Goal: Task Accomplishment & Management: Use online tool/utility

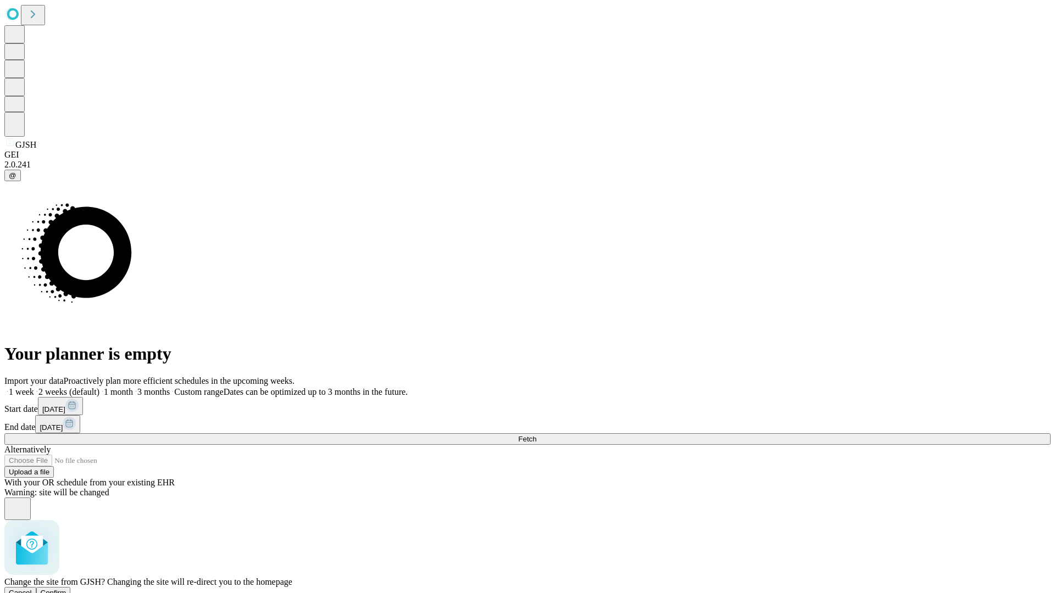
click at [66, 589] on span "Confirm" at bounding box center [54, 593] width 26 height 8
click at [99, 387] on label "2 weeks (default)" at bounding box center [66, 391] width 65 height 9
click at [536, 435] on span "Fetch" at bounding box center [527, 439] width 18 height 8
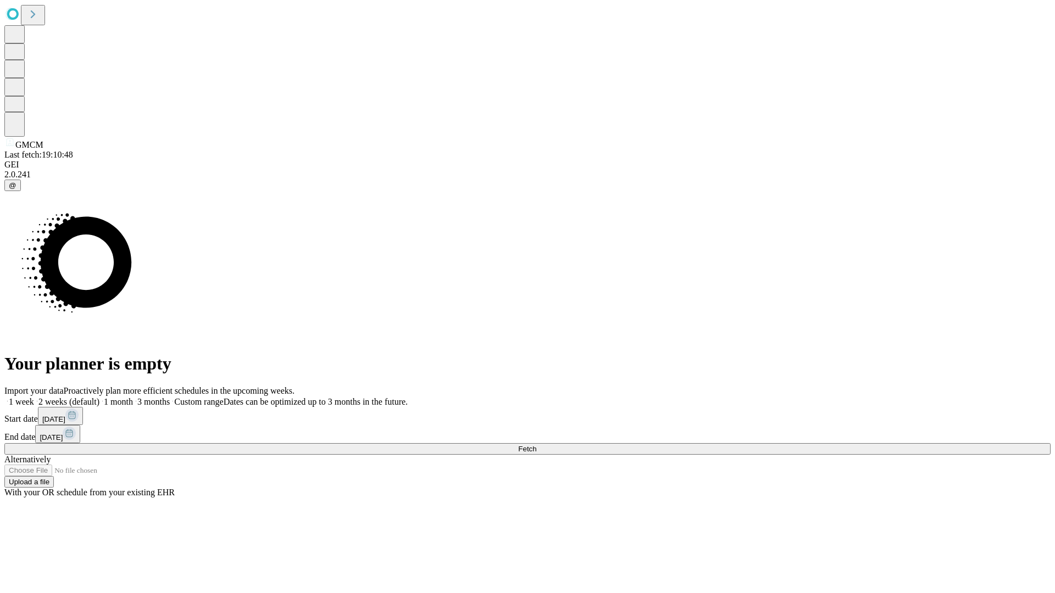
click at [99, 397] on label "2 weeks (default)" at bounding box center [66, 401] width 65 height 9
click at [536, 445] on span "Fetch" at bounding box center [527, 449] width 18 height 8
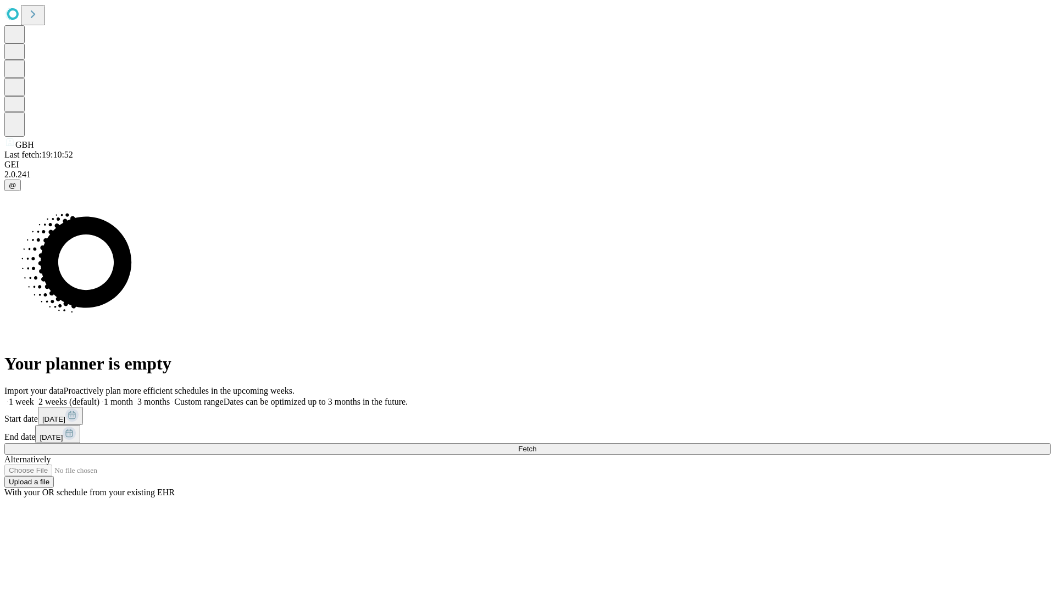
click at [99, 397] on label "2 weeks (default)" at bounding box center [66, 401] width 65 height 9
click at [536, 445] on span "Fetch" at bounding box center [527, 449] width 18 height 8
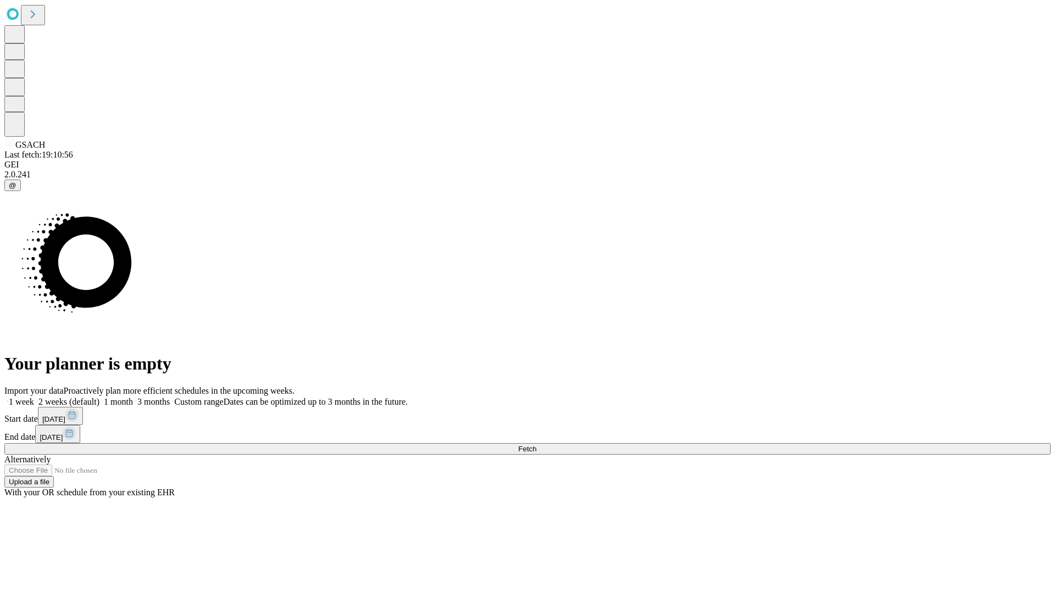
click at [99, 397] on label "2 weeks (default)" at bounding box center [66, 401] width 65 height 9
click at [536, 445] on span "Fetch" at bounding box center [527, 449] width 18 height 8
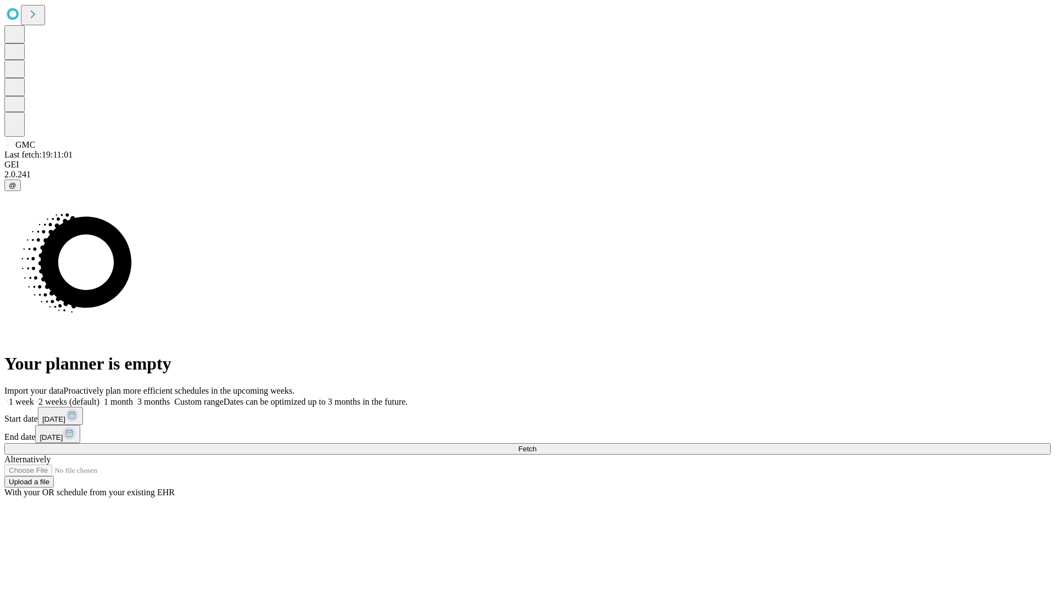
click at [99, 397] on label "2 weeks (default)" at bounding box center [66, 401] width 65 height 9
click at [536, 445] on span "Fetch" at bounding box center [527, 449] width 18 height 8
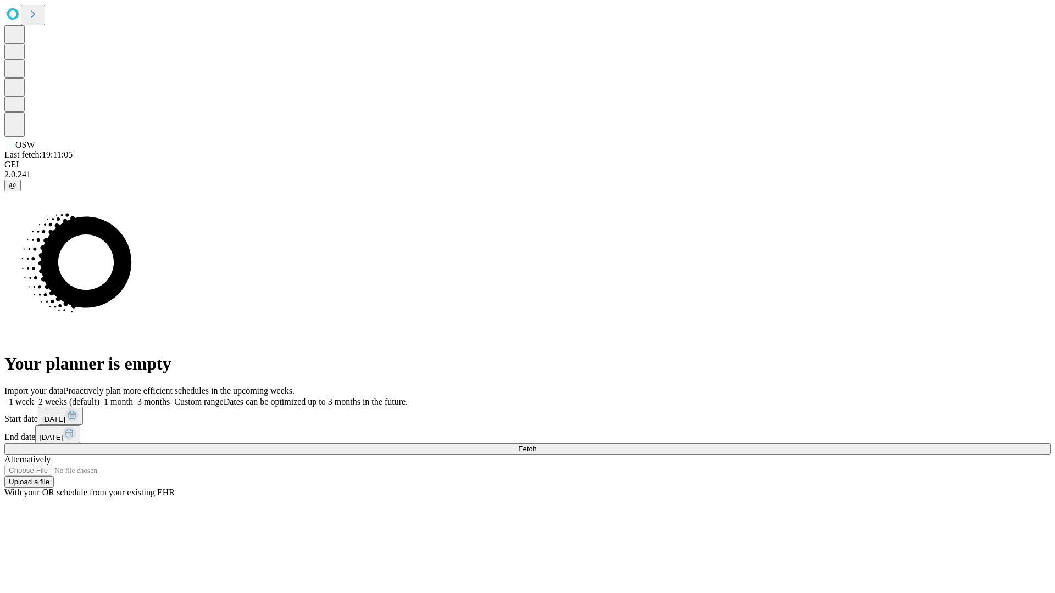
click at [99, 397] on label "2 weeks (default)" at bounding box center [66, 401] width 65 height 9
click at [536, 445] on span "Fetch" at bounding box center [527, 449] width 18 height 8
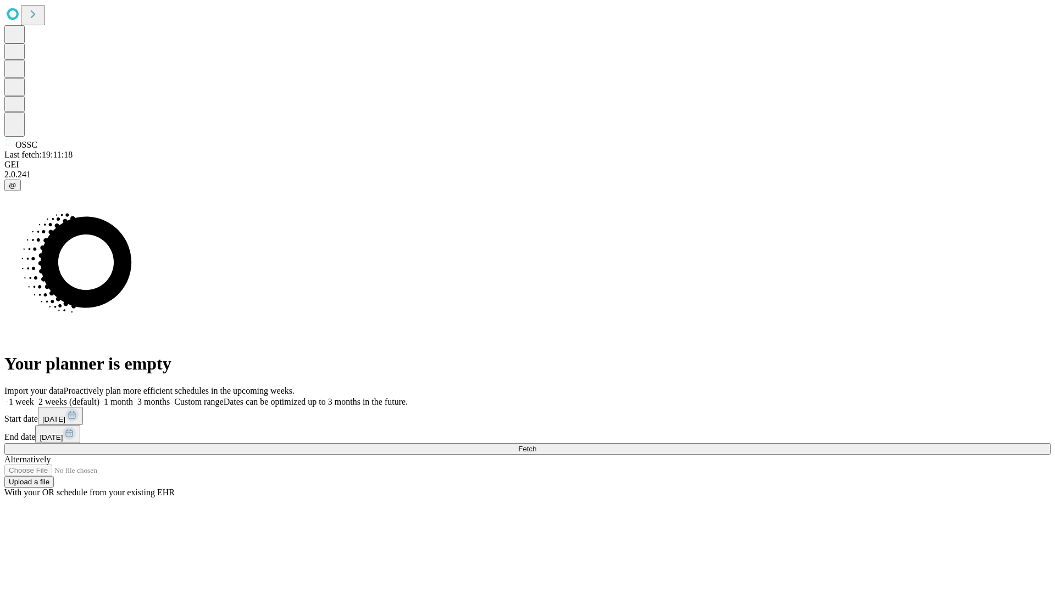
click at [99, 397] on label "2 weeks (default)" at bounding box center [66, 401] width 65 height 9
click at [536, 445] on span "Fetch" at bounding box center [527, 449] width 18 height 8
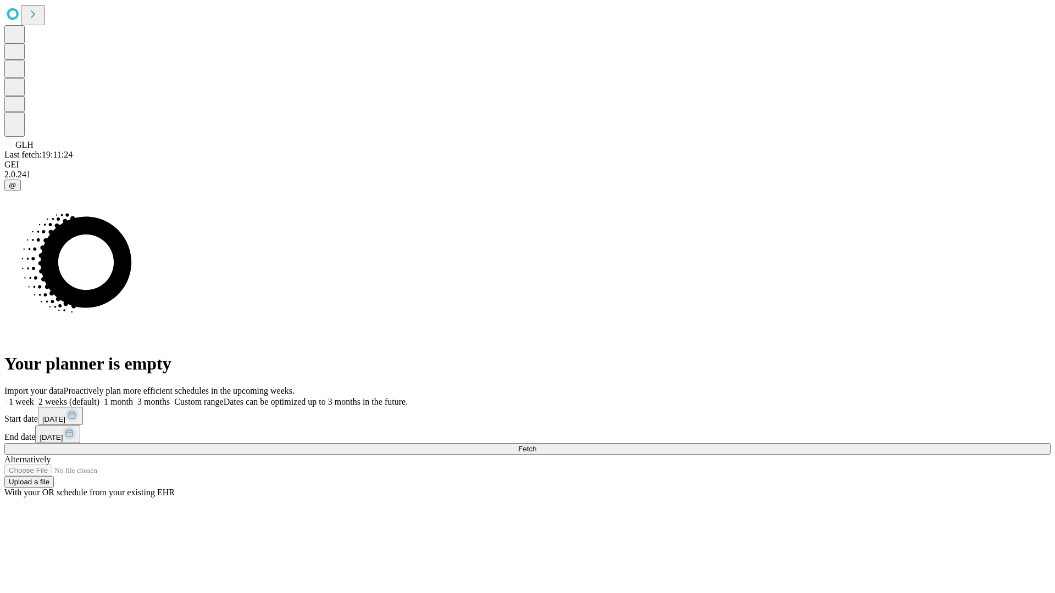
click at [99, 397] on label "2 weeks (default)" at bounding box center [66, 401] width 65 height 9
click at [536, 445] on span "Fetch" at bounding box center [527, 449] width 18 height 8
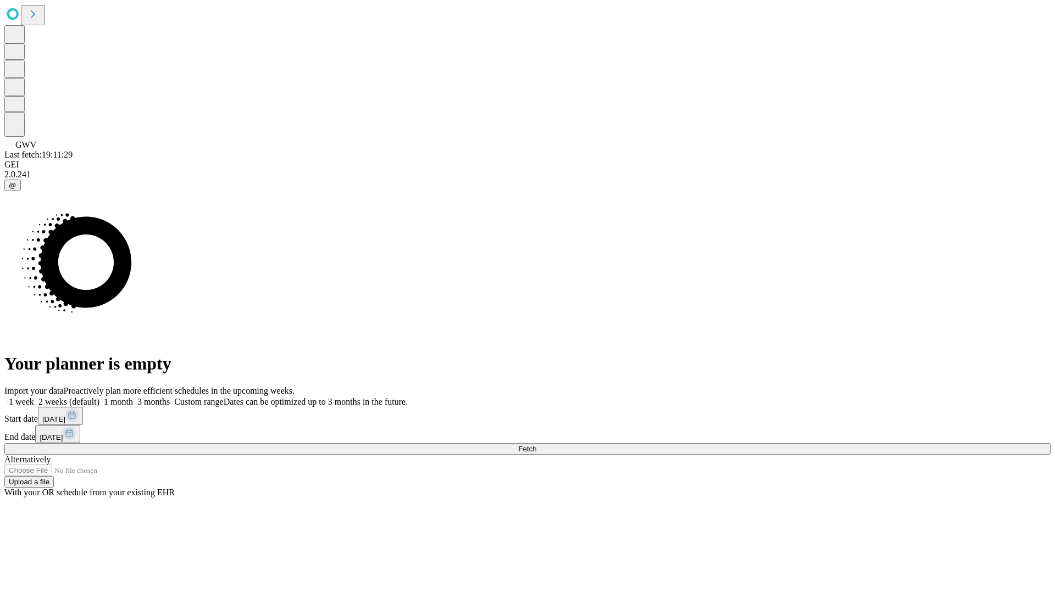
click at [99, 397] on label "2 weeks (default)" at bounding box center [66, 401] width 65 height 9
click at [536, 445] on span "Fetch" at bounding box center [527, 449] width 18 height 8
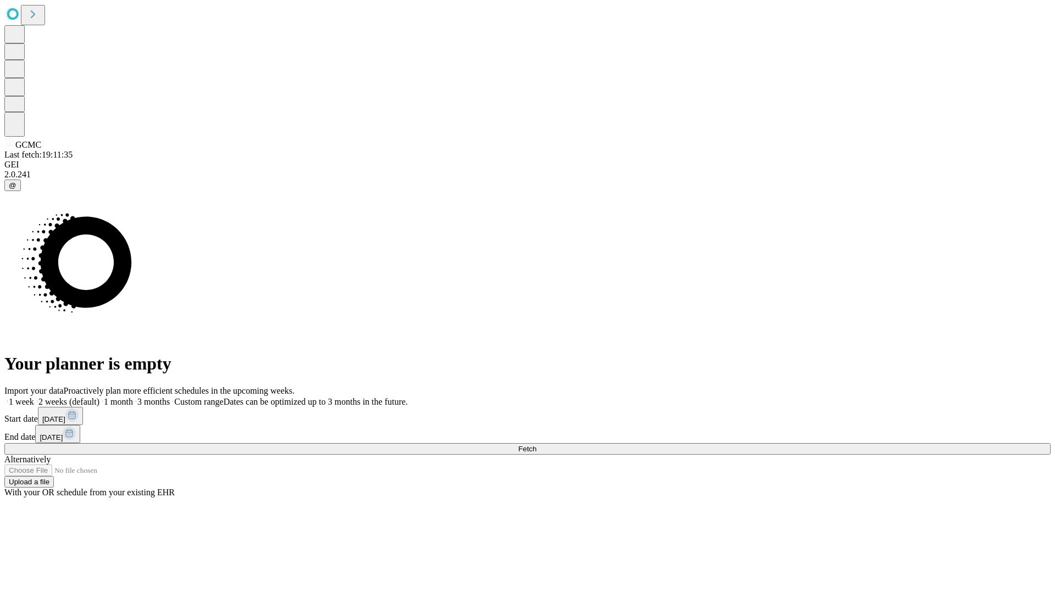
click at [99, 397] on label "2 weeks (default)" at bounding box center [66, 401] width 65 height 9
click at [536, 445] on span "Fetch" at bounding box center [527, 449] width 18 height 8
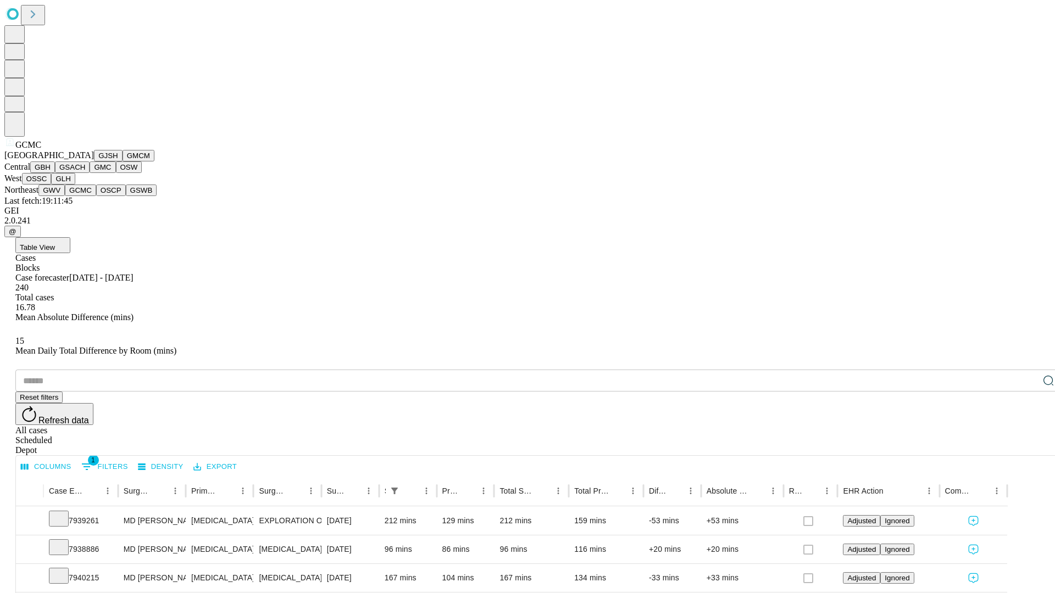
click at [96, 196] on button "OSCP" at bounding box center [111, 191] width 30 height 12
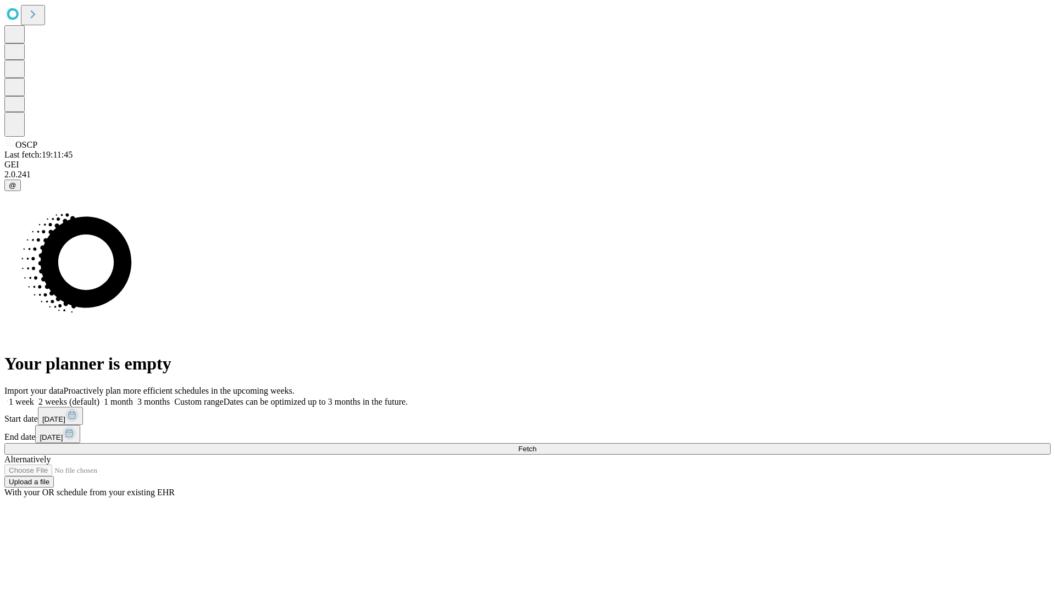
click at [99, 397] on label "2 weeks (default)" at bounding box center [66, 401] width 65 height 9
click at [536, 445] on span "Fetch" at bounding box center [527, 449] width 18 height 8
